Goal: Task Accomplishment & Management: Manage account settings

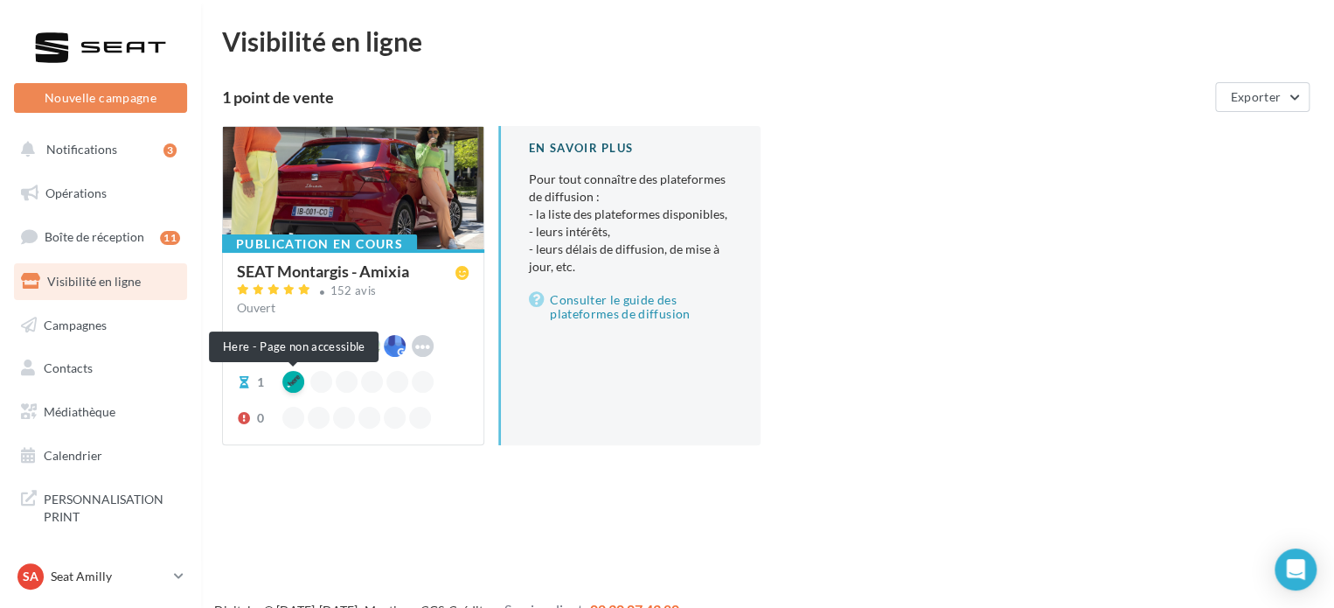
click at [289, 380] on div at bounding box center [293, 382] width 22 height 22
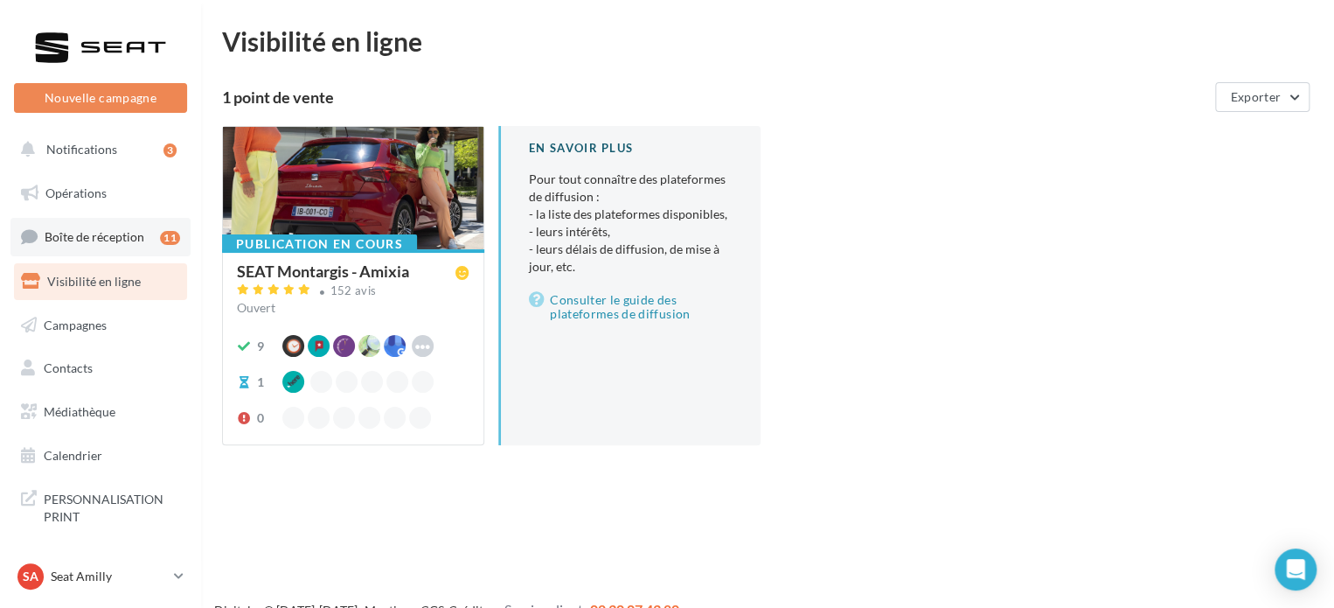
click at [111, 231] on span "Boîte de réception" at bounding box center [95, 236] width 100 height 15
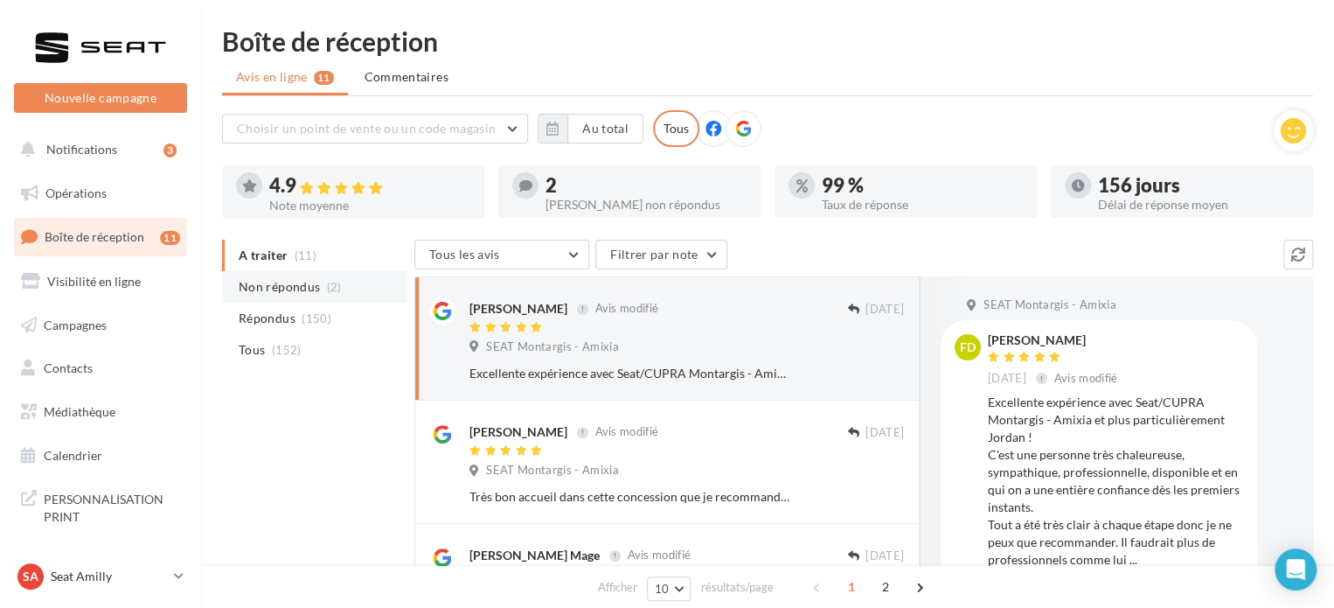
click at [279, 279] on span "Non répondus" at bounding box center [279, 286] width 81 height 17
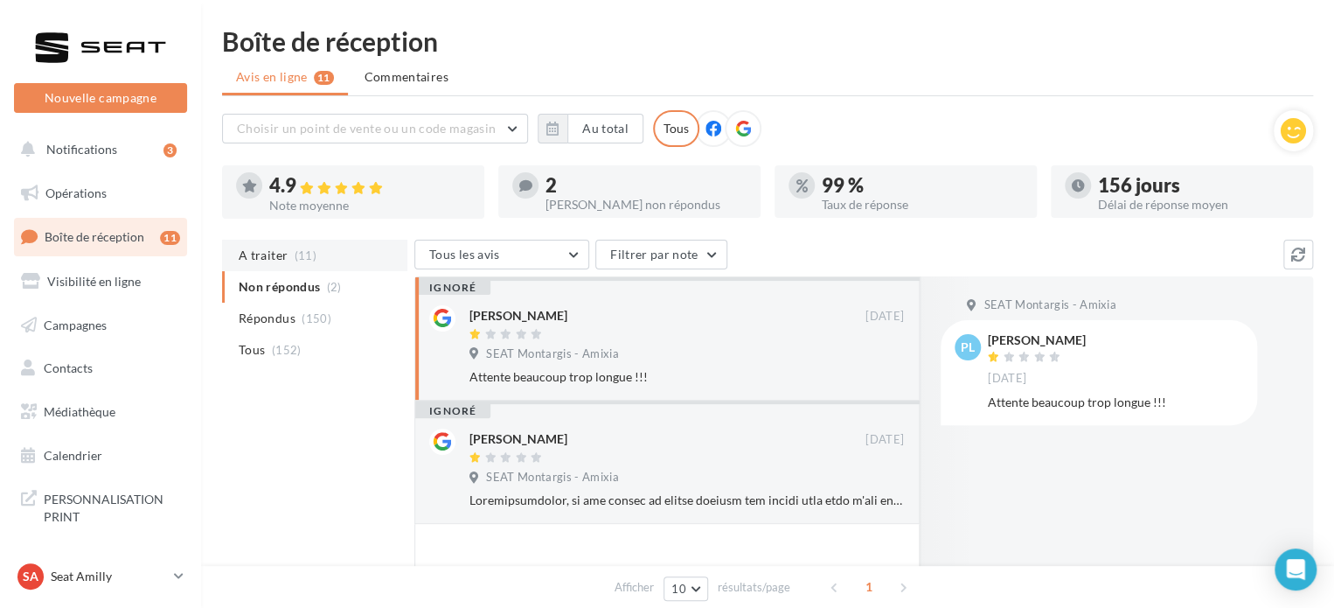
click at [272, 258] on span "A traiter" at bounding box center [263, 255] width 49 height 17
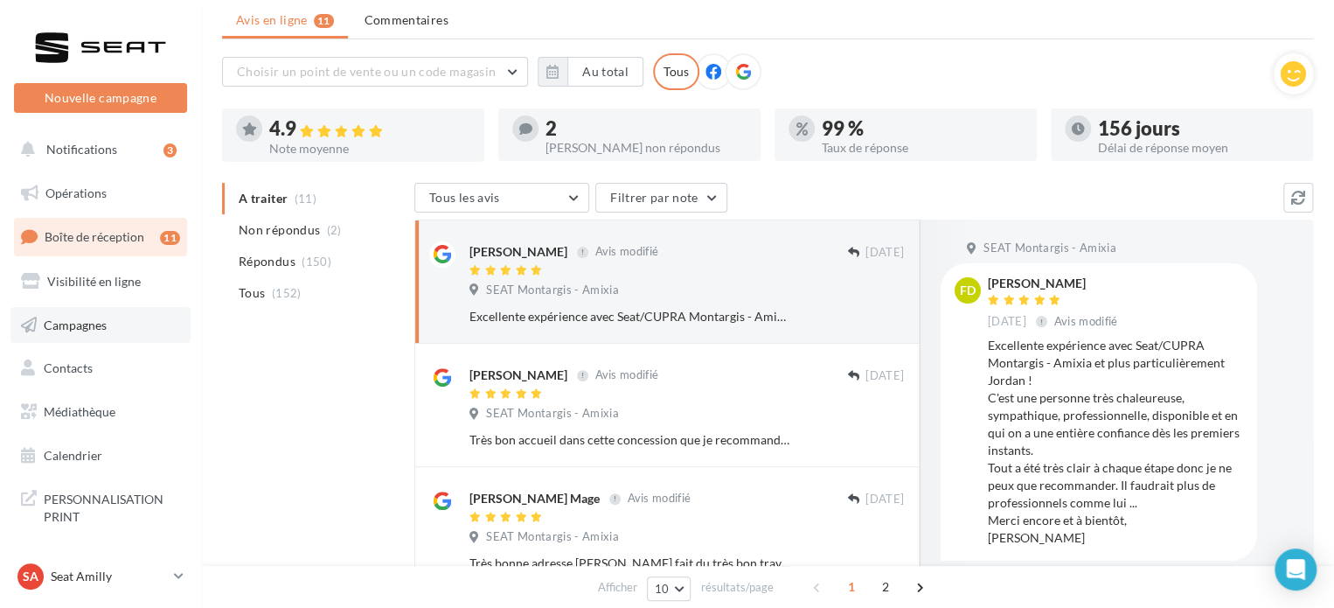
scroll to position [87, 0]
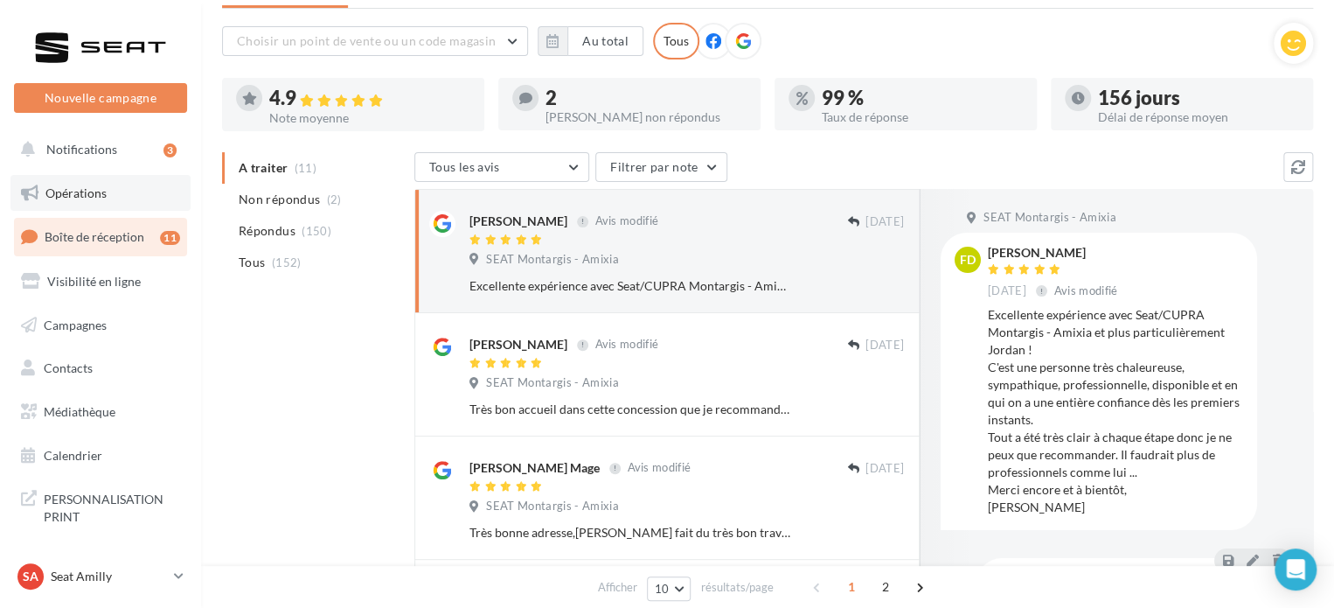
click at [83, 202] on link "Opérations" at bounding box center [100, 193] width 180 height 37
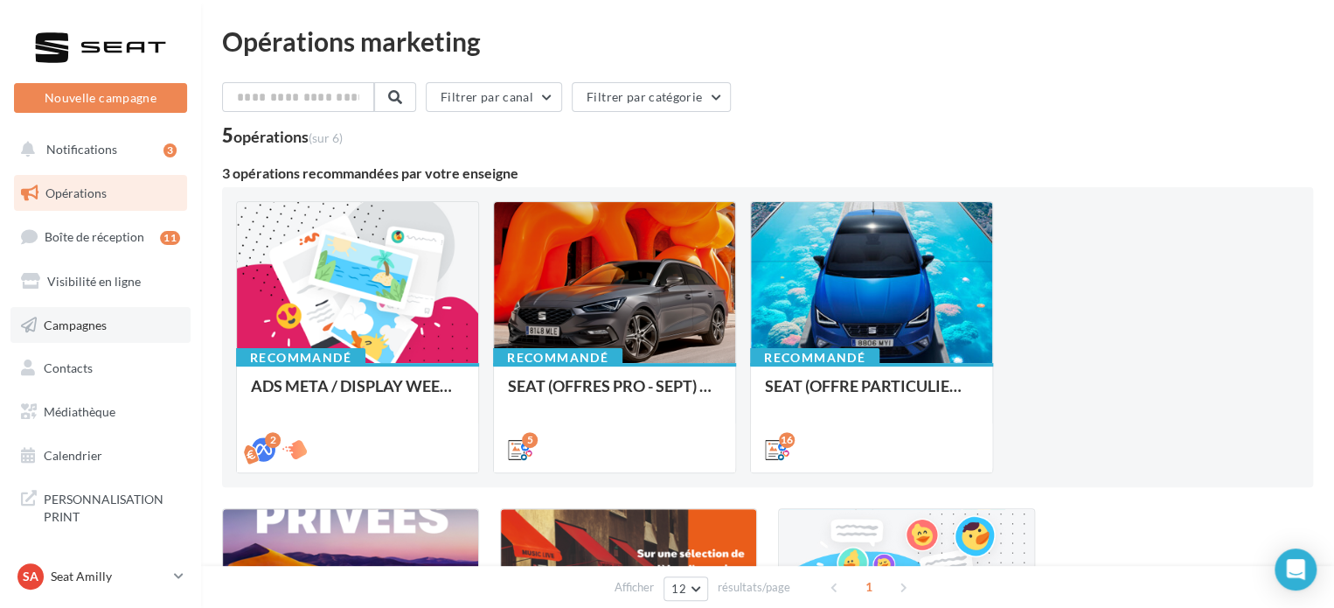
click at [80, 324] on span "Campagnes" at bounding box center [75, 324] width 63 height 15
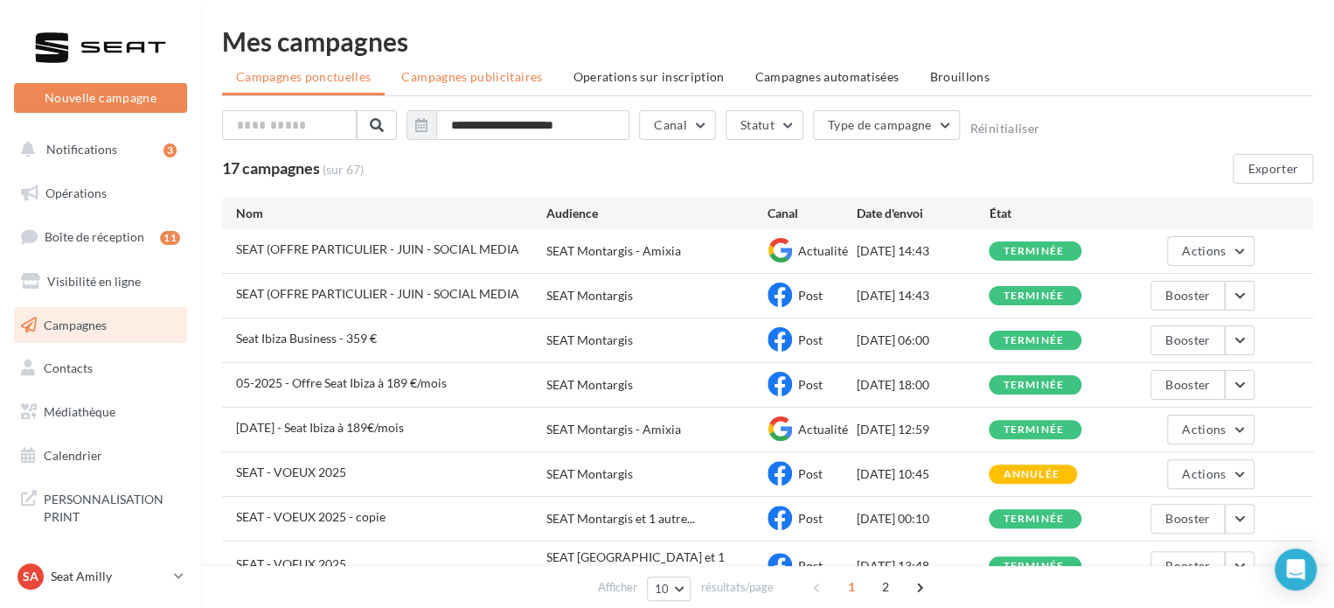
click at [439, 76] on span "Campagnes publicitaires" at bounding box center [471, 76] width 141 height 15
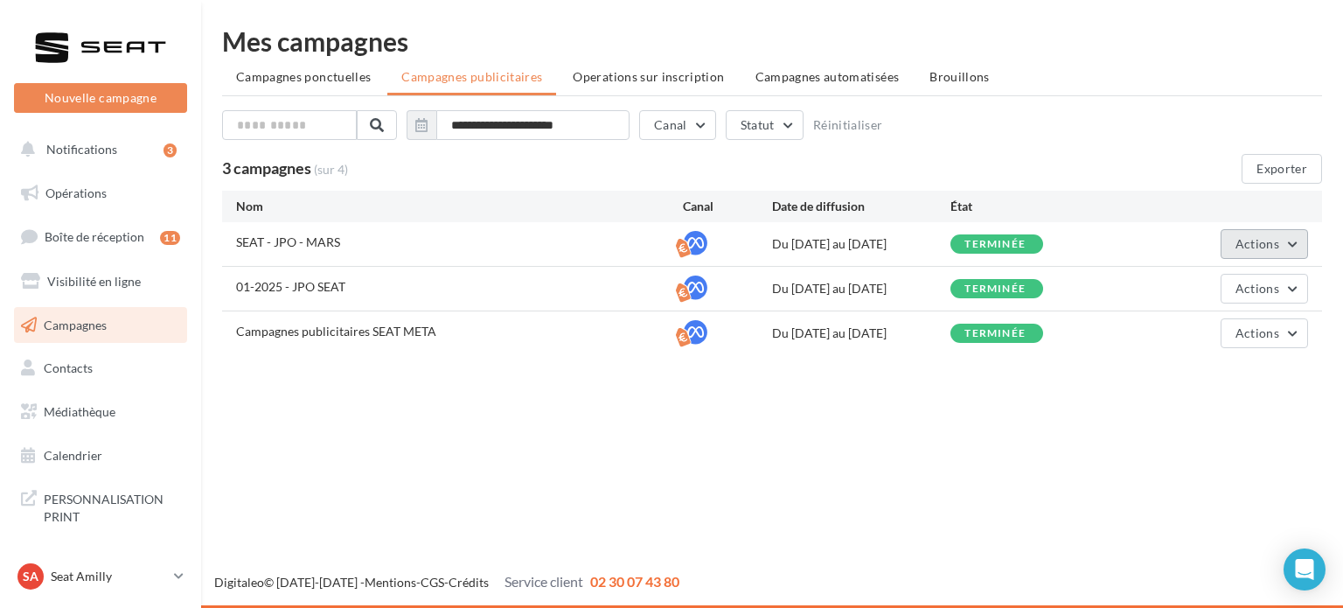
click at [1285, 240] on button "Actions" at bounding box center [1264, 244] width 87 height 30
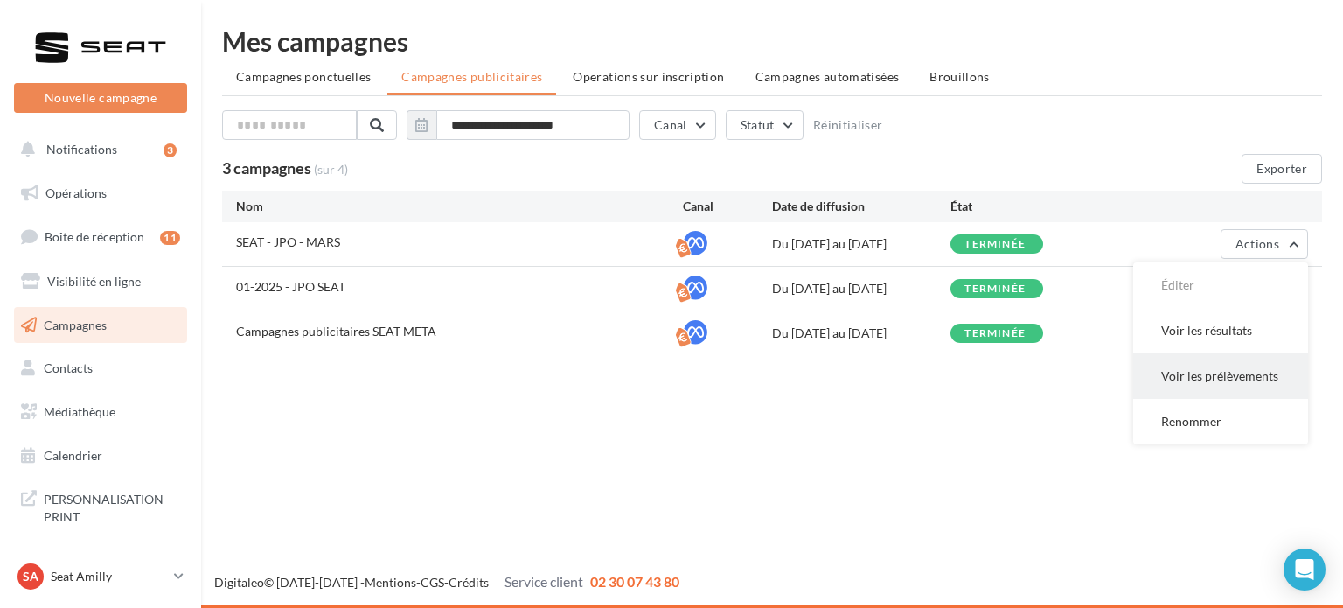
click at [1234, 371] on button "Voir les prélèvements" at bounding box center [1220, 375] width 175 height 45
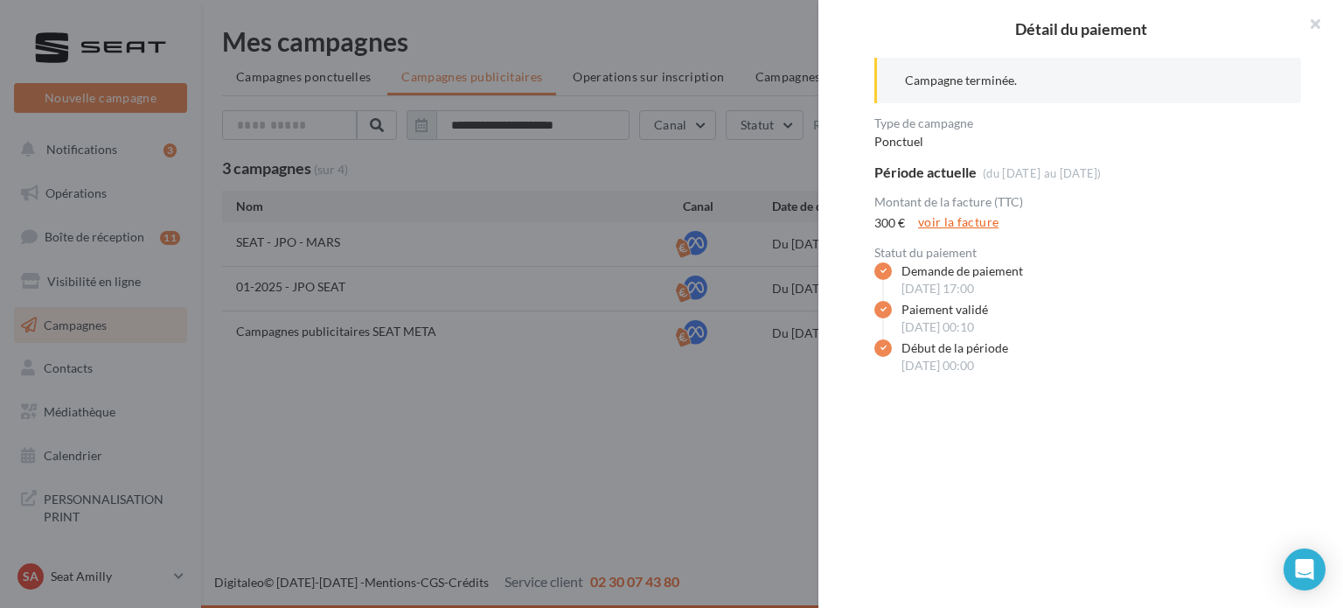
click at [959, 219] on link "voir la facture" at bounding box center [958, 222] width 94 height 21
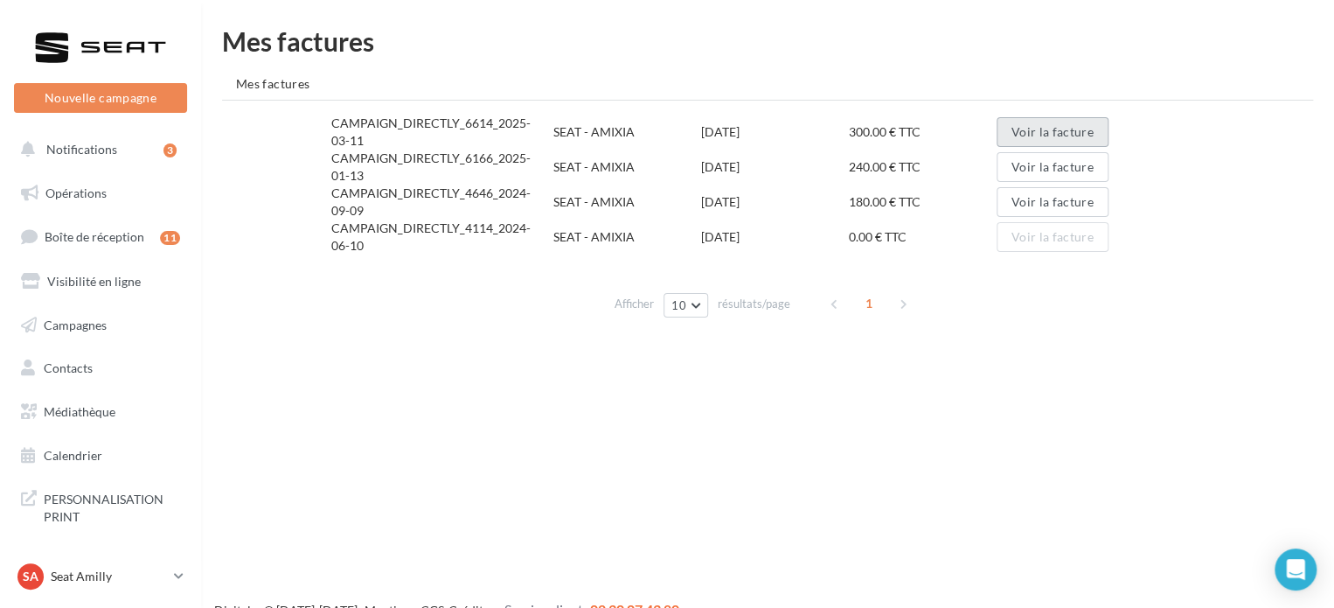
click at [1084, 131] on button "Voir la facture" at bounding box center [1053, 132] width 112 height 30
click at [253, 80] on span "Mes factures" at bounding box center [272, 83] width 73 height 15
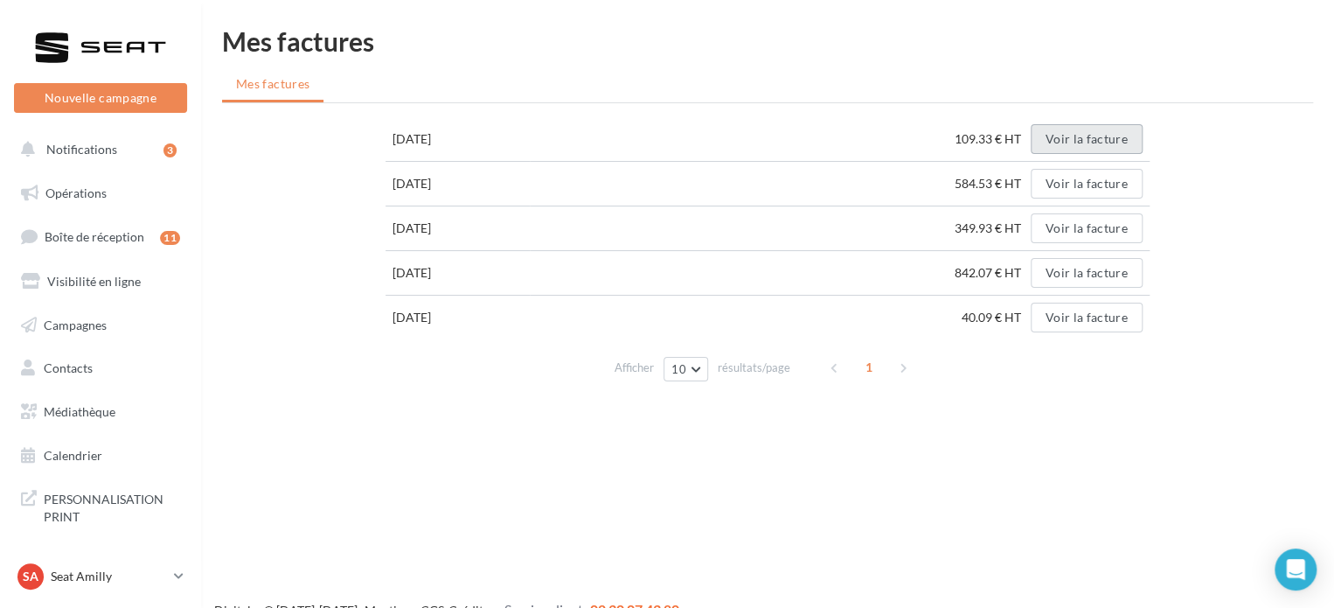
click at [1055, 137] on button "Voir la facture" at bounding box center [1087, 139] width 112 height 30
click at [978, 428] on div "Nouvelle campagne Nouvelle campagne Notifications 3 Opérations Boîte de récepti…" at bounding box center [667, 332] width 1334 height 608
click at [99, 196] on span "Opérations" at bounding box center [75, 192] width 61 height 15
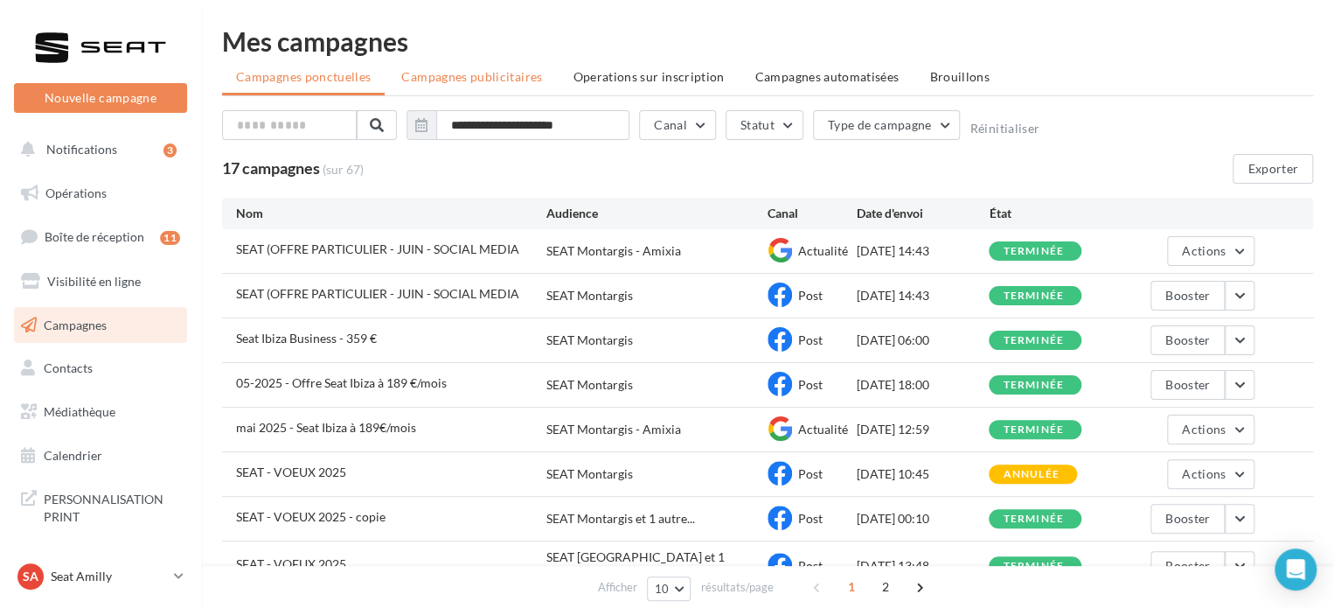
click at [486, 80] on span "Campagnes publicitaires" at bounding box center [471, 76] width 141 height 15
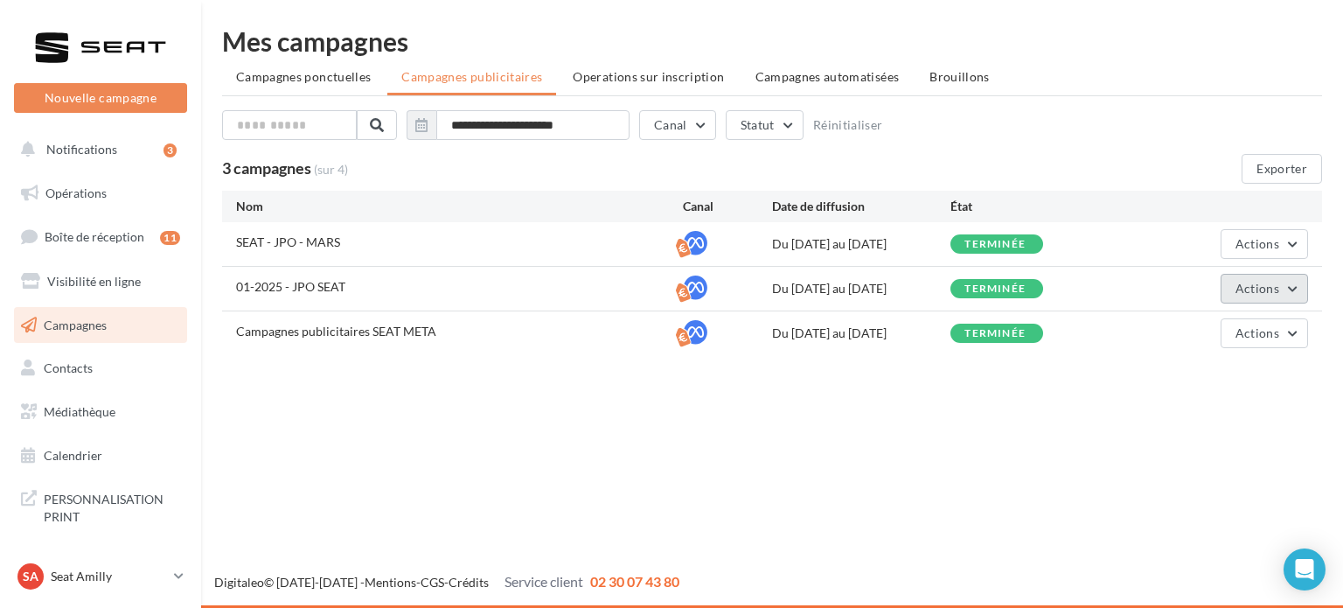
click at [1254, 293] on span "Actions" at bounding box center [1258, 288] width 44 height 15
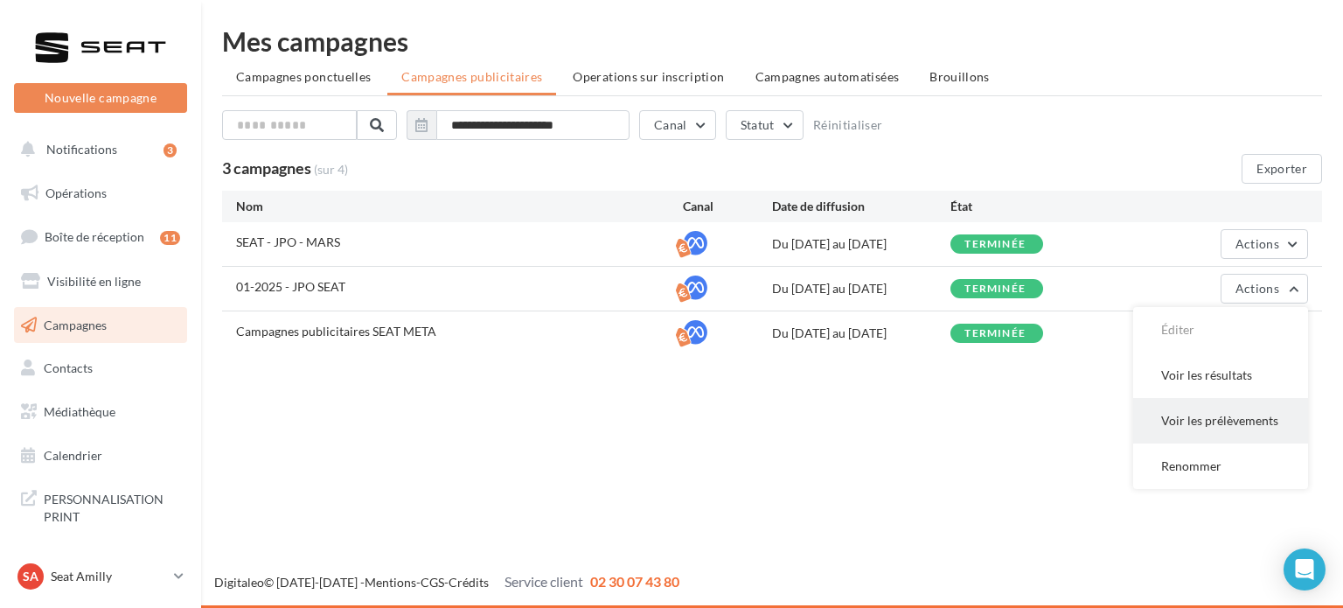
click at [1241, 421] on button "Voir les prélèvements" at bounding box center [1220, 420] width 175 height 45
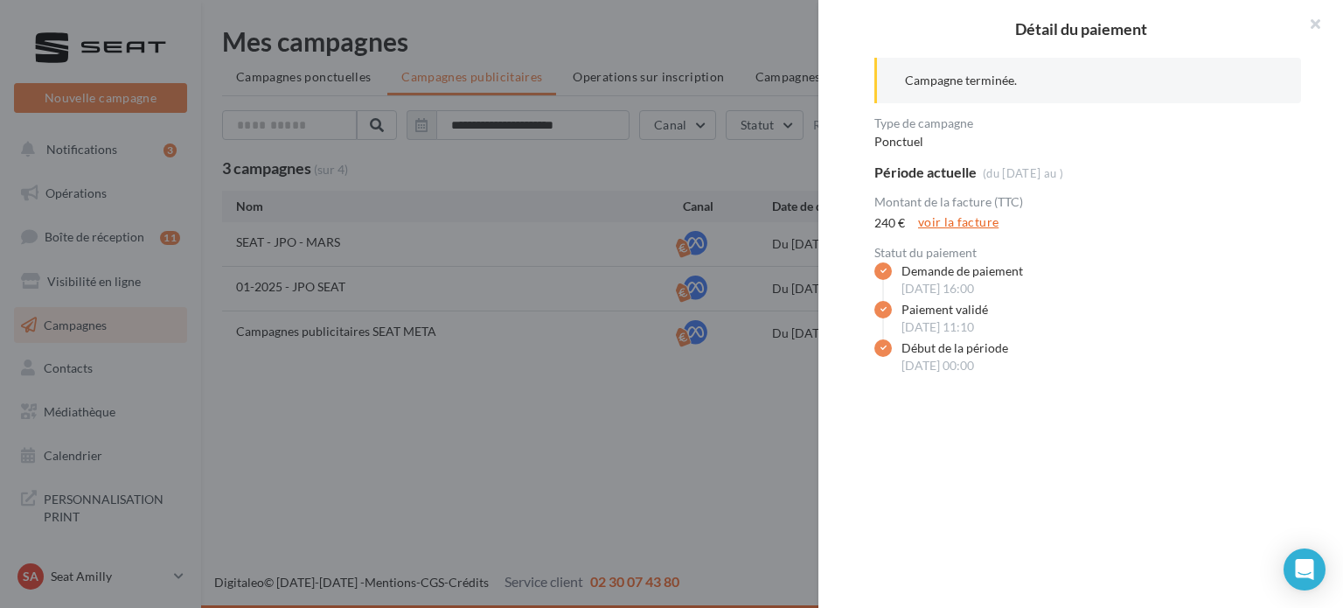
click at [953, 220] on link "voir la facture" at bounding box center [958, 222] width 94 height 21
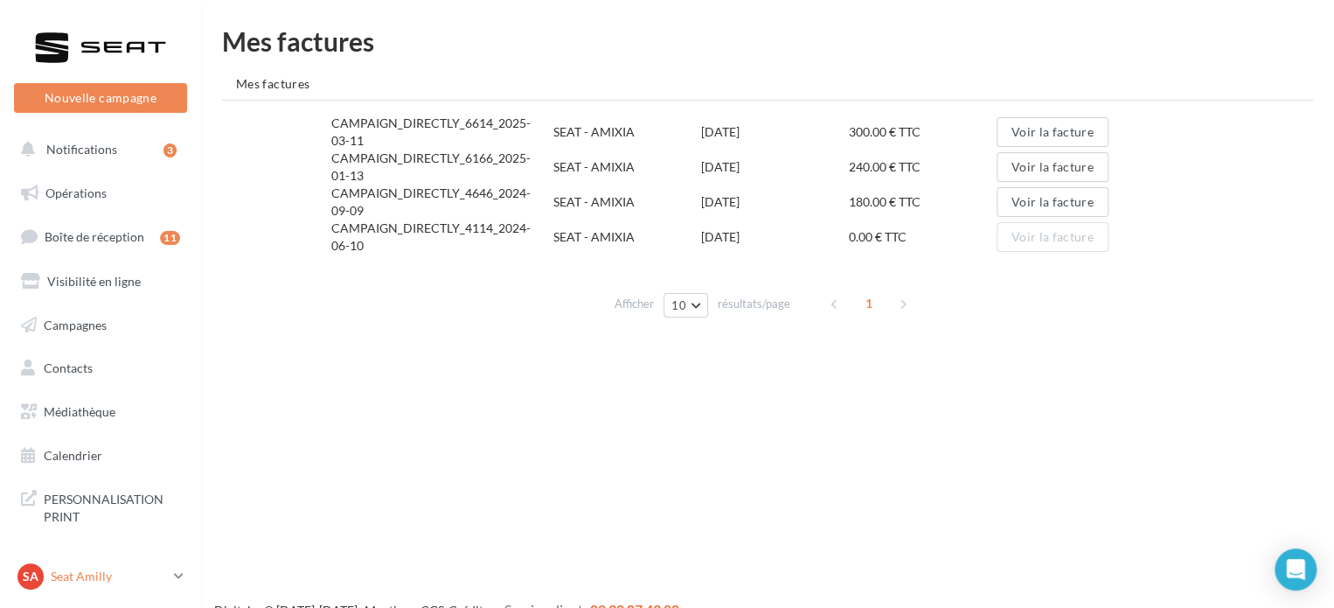
click at [123, 571] on p "Seat Amilly" at bounding box center [109, 576] width 116 height 17
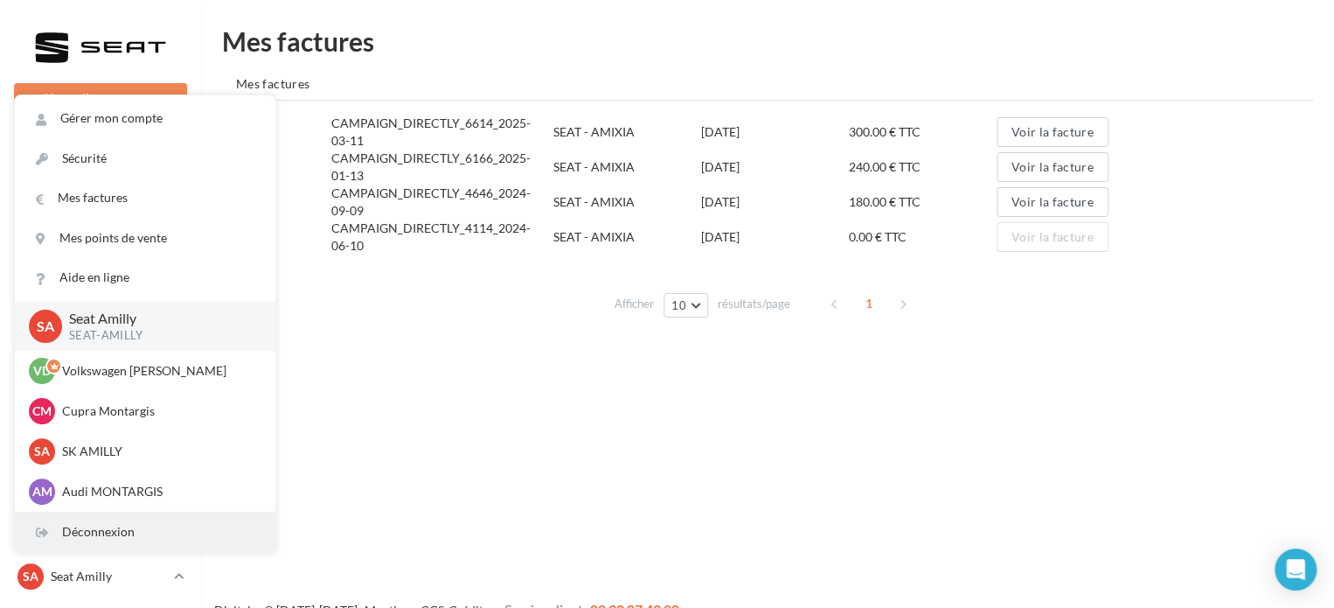
click at [121, 534] on div "Déconnexion" at bounding box center [145, 531] width 261 height 39
